Goal: Navigation & Orientation: Find specific page/section

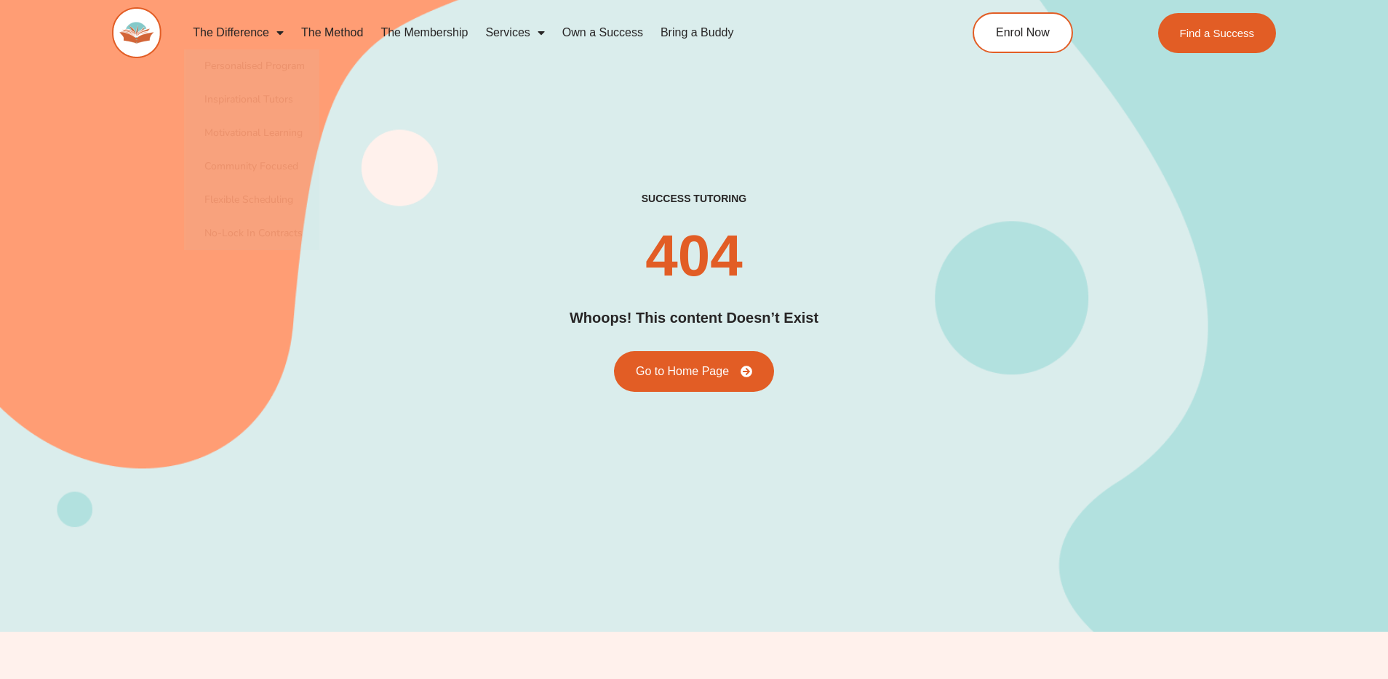
click at [135, 28] on img at bounding box center [136, 32] width 49 height 51
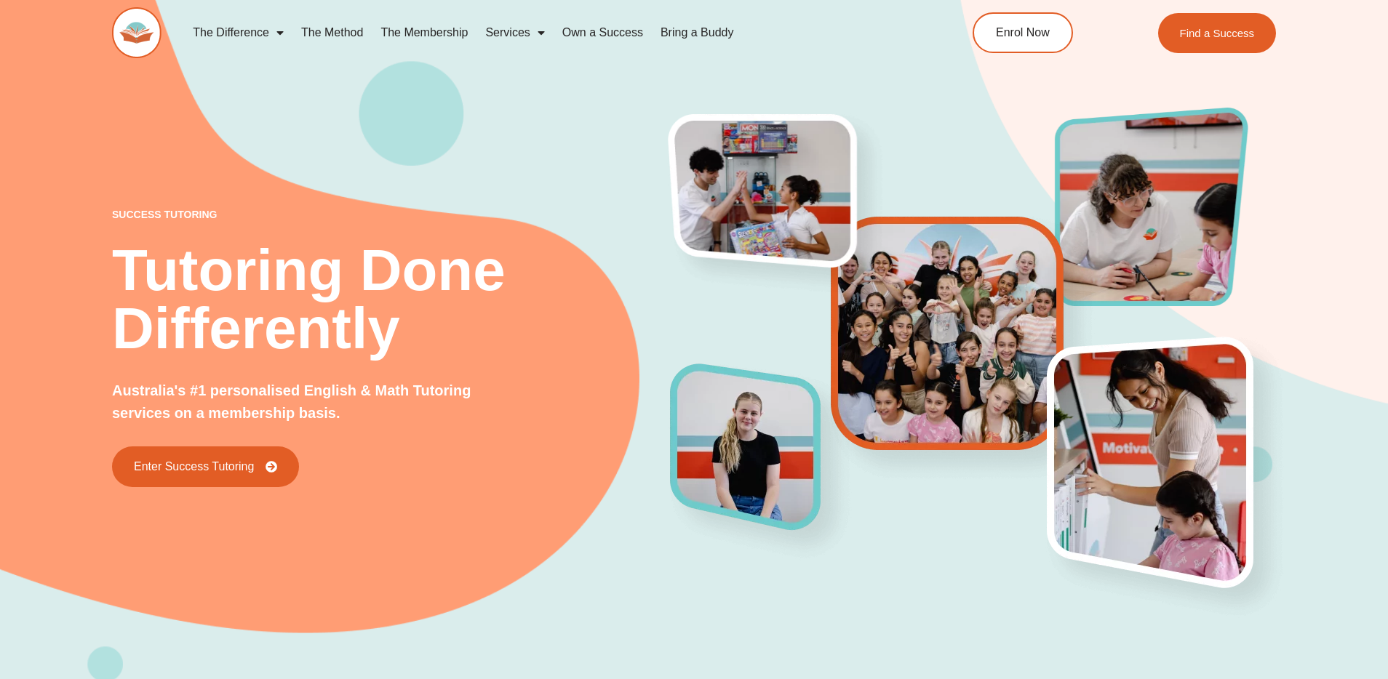
click at [428, 33] on link "The Membership" at bounding box center [424, 32] width 105 height 33
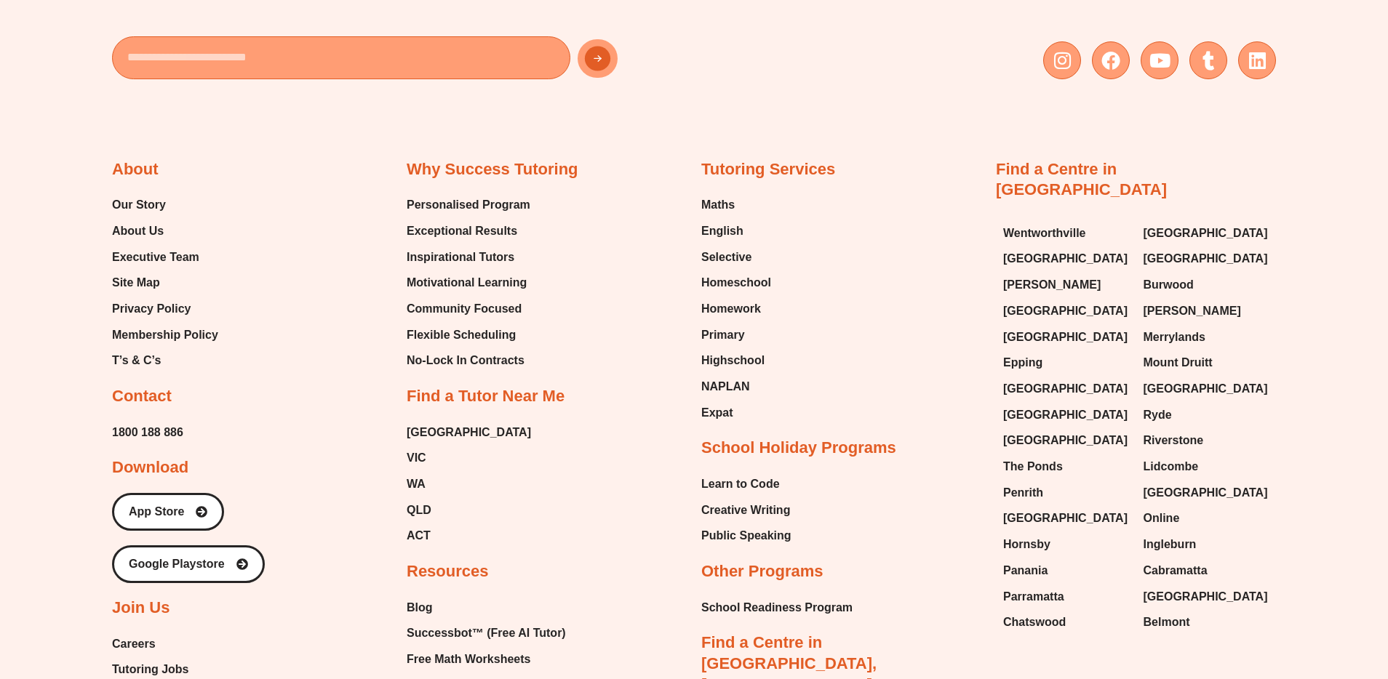
scroll to position [3834, 0]
click at [947, 103] on div "About Our Story About Us Executive Team Site Map Privacy Policy Membership Poli…" at bounding box center [694, 546] width 1164 height 903
